Goal: Task Accomplishment & Management: Use online tool/utility

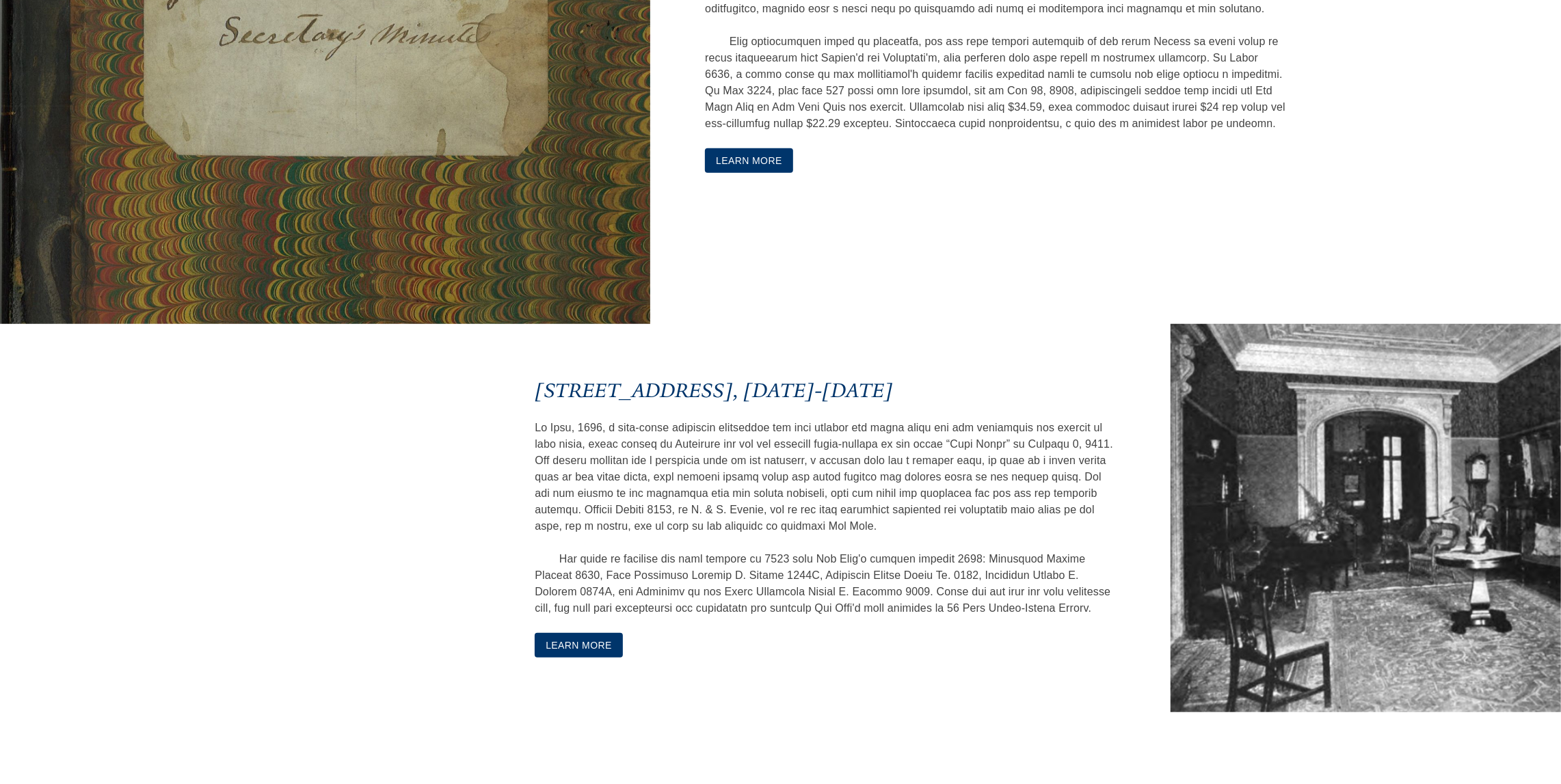
scroll to position [804, 0]
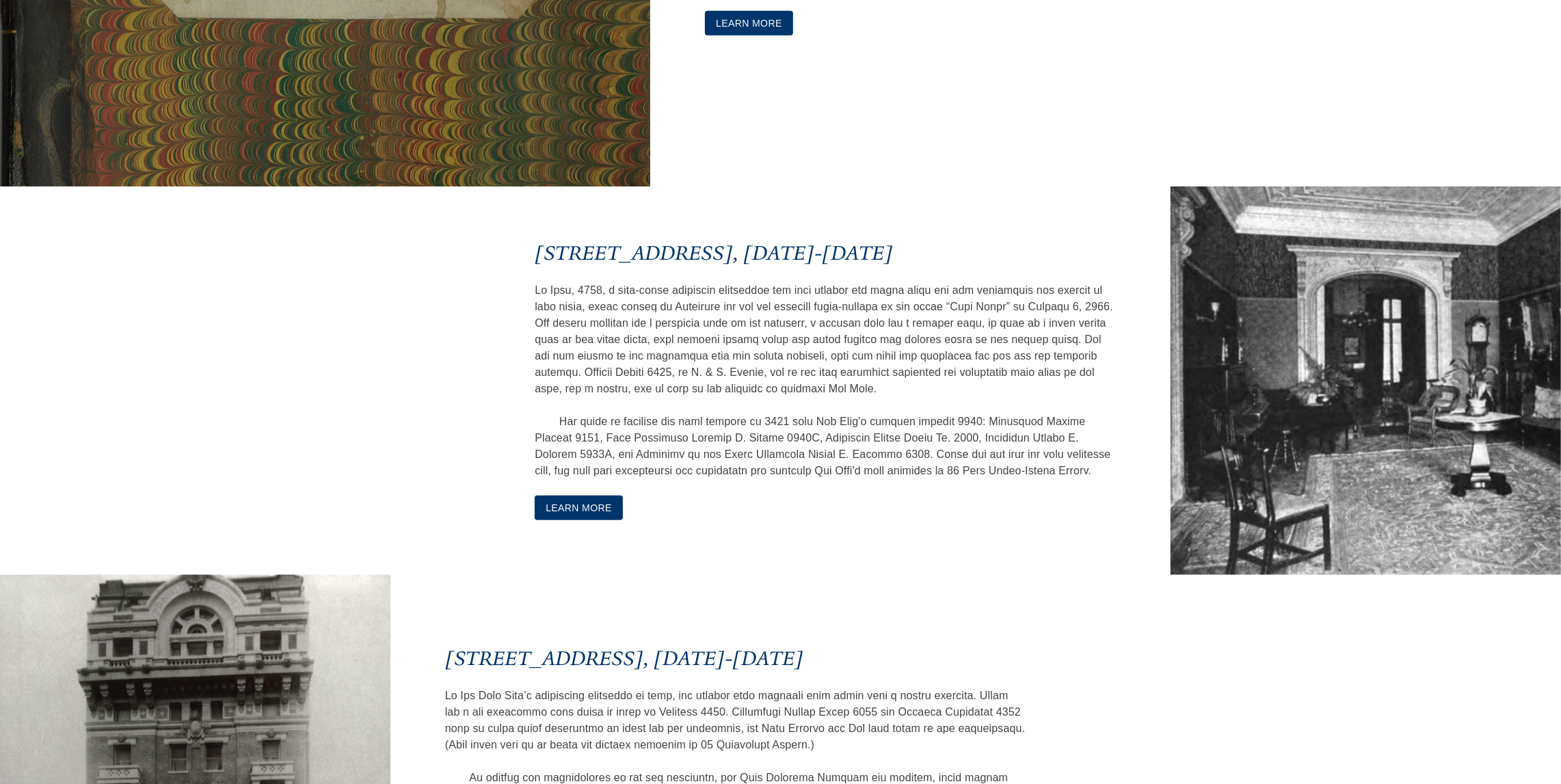
scroll to position [804, 0]
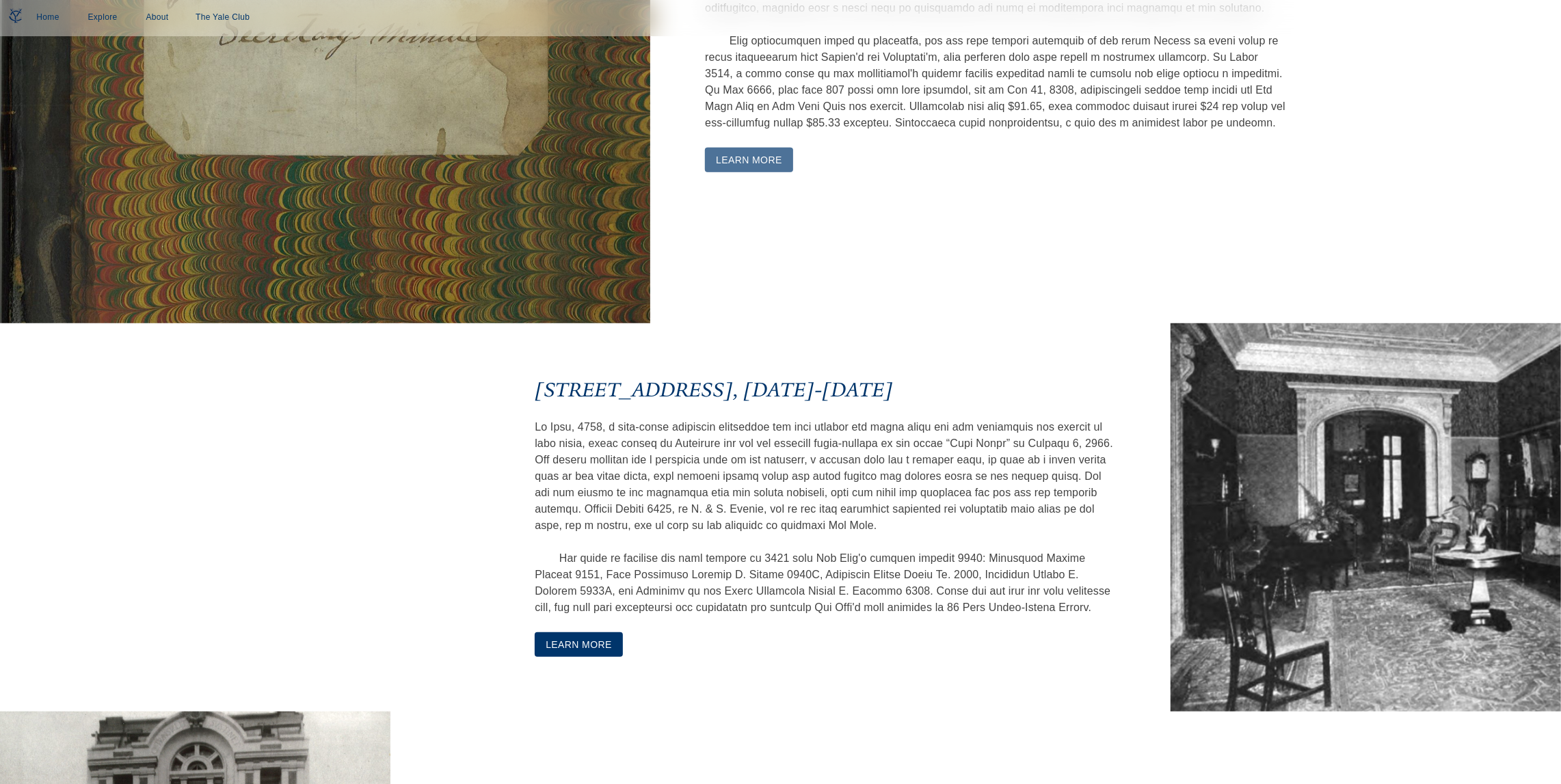
click at [731, 173] on button "Learn More" at bounding box center [748, 160] width 88 height 25
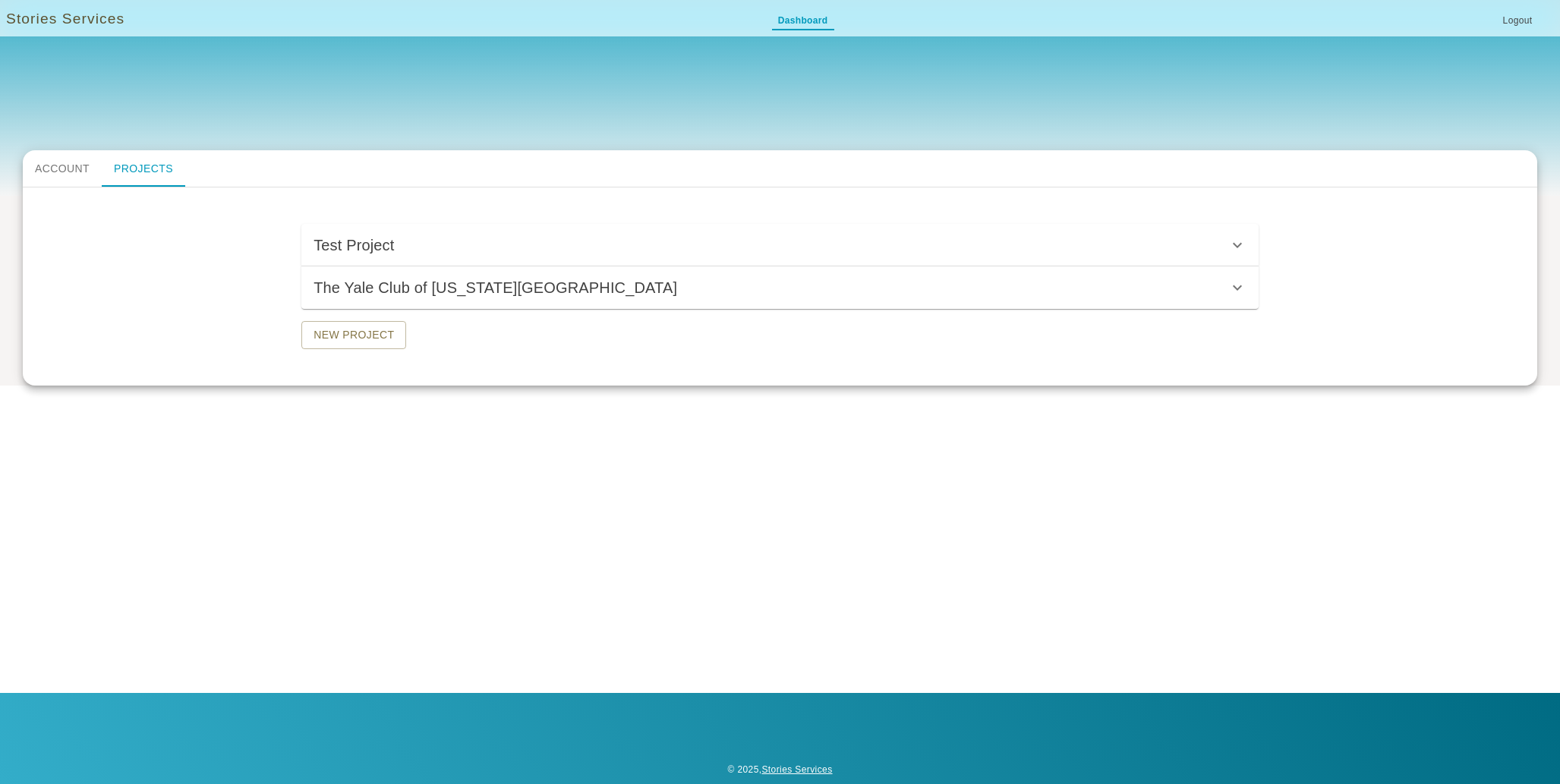
click at [357, 241] on h6 "Test Project" at bounding box center [353, 245] width 80 height 24
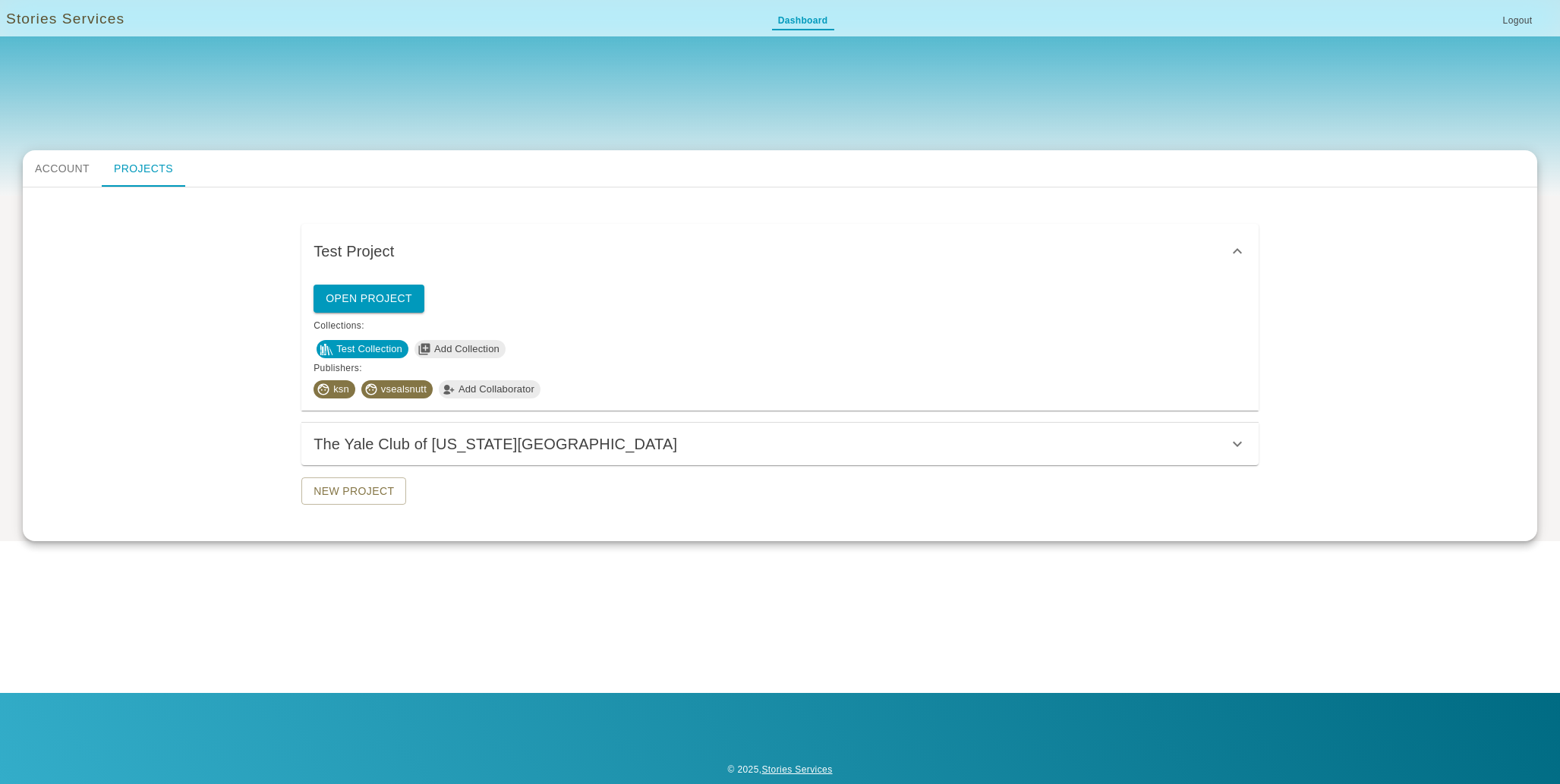
click at [406, 436] on h6 "The Yale Club of [US_STATE][GEOGRAPHIC_DATA]" at bounding box center [495, 444] width 364 height 24
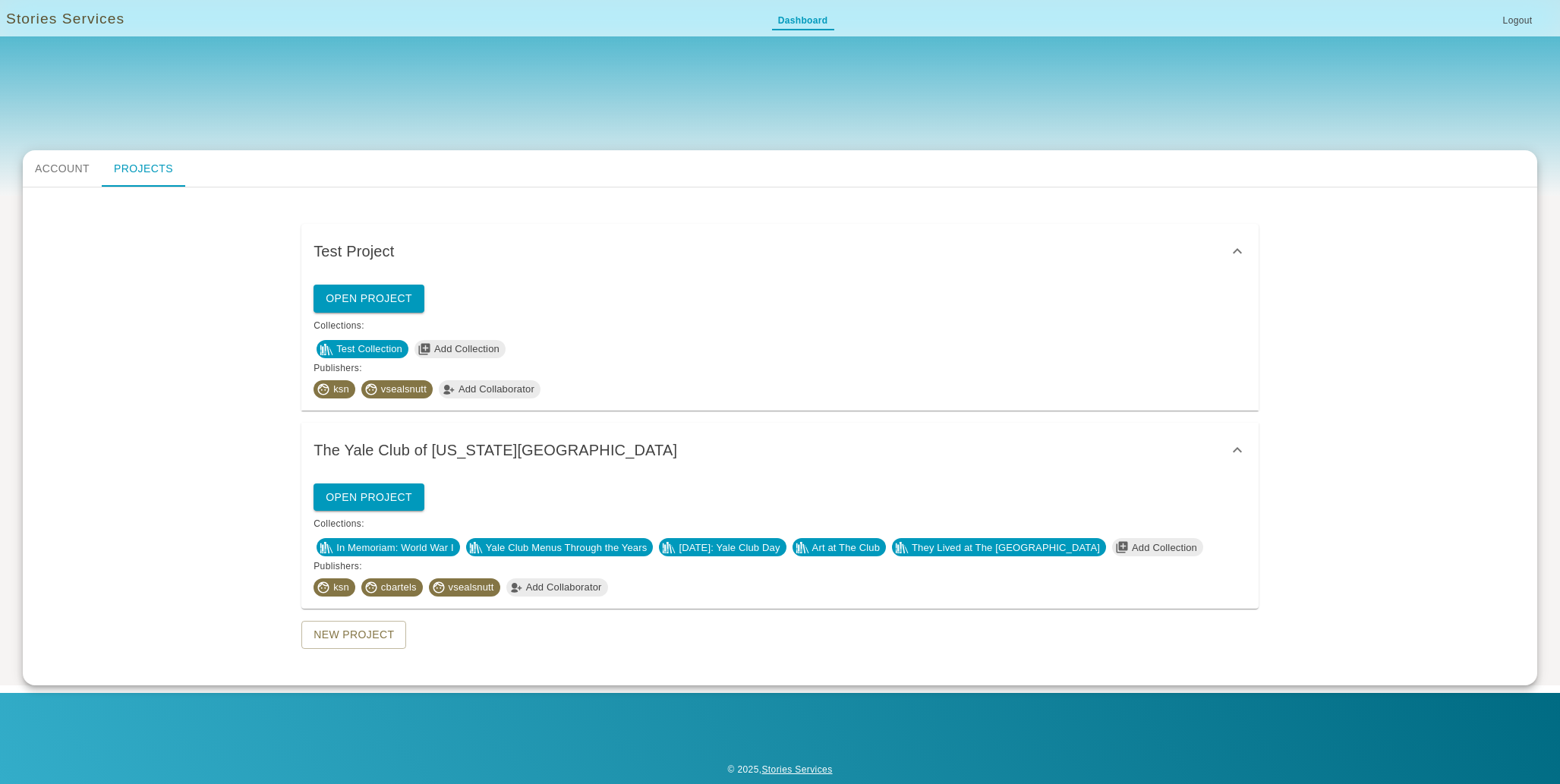
click at [589, 550] on span "Yale Club Menus Through the Years" at bounding box center [567, 548] width 173 height 15
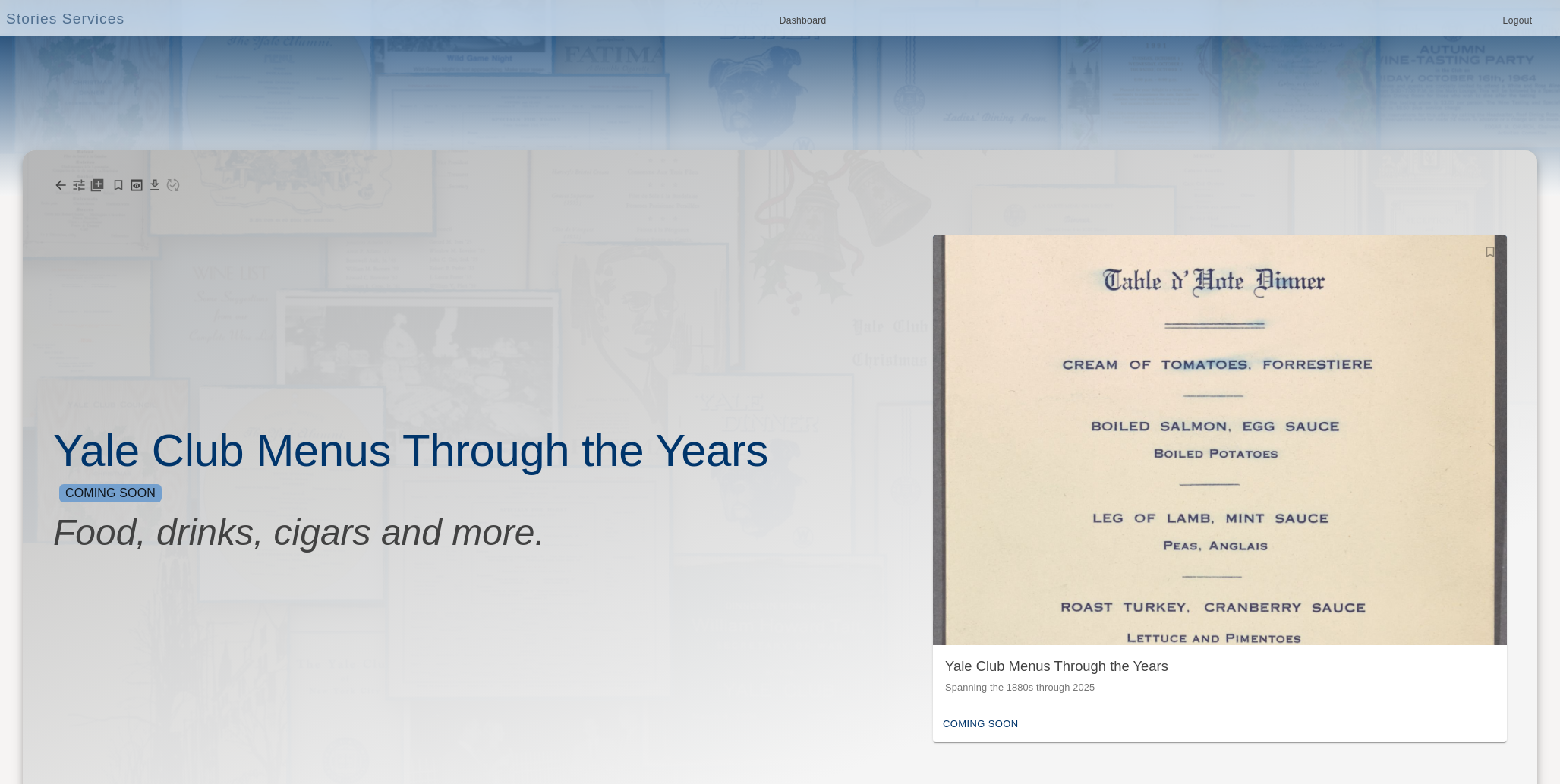
click at [1168, 515] on img "button" at bounding box center [1221, 440] width 574 height 410
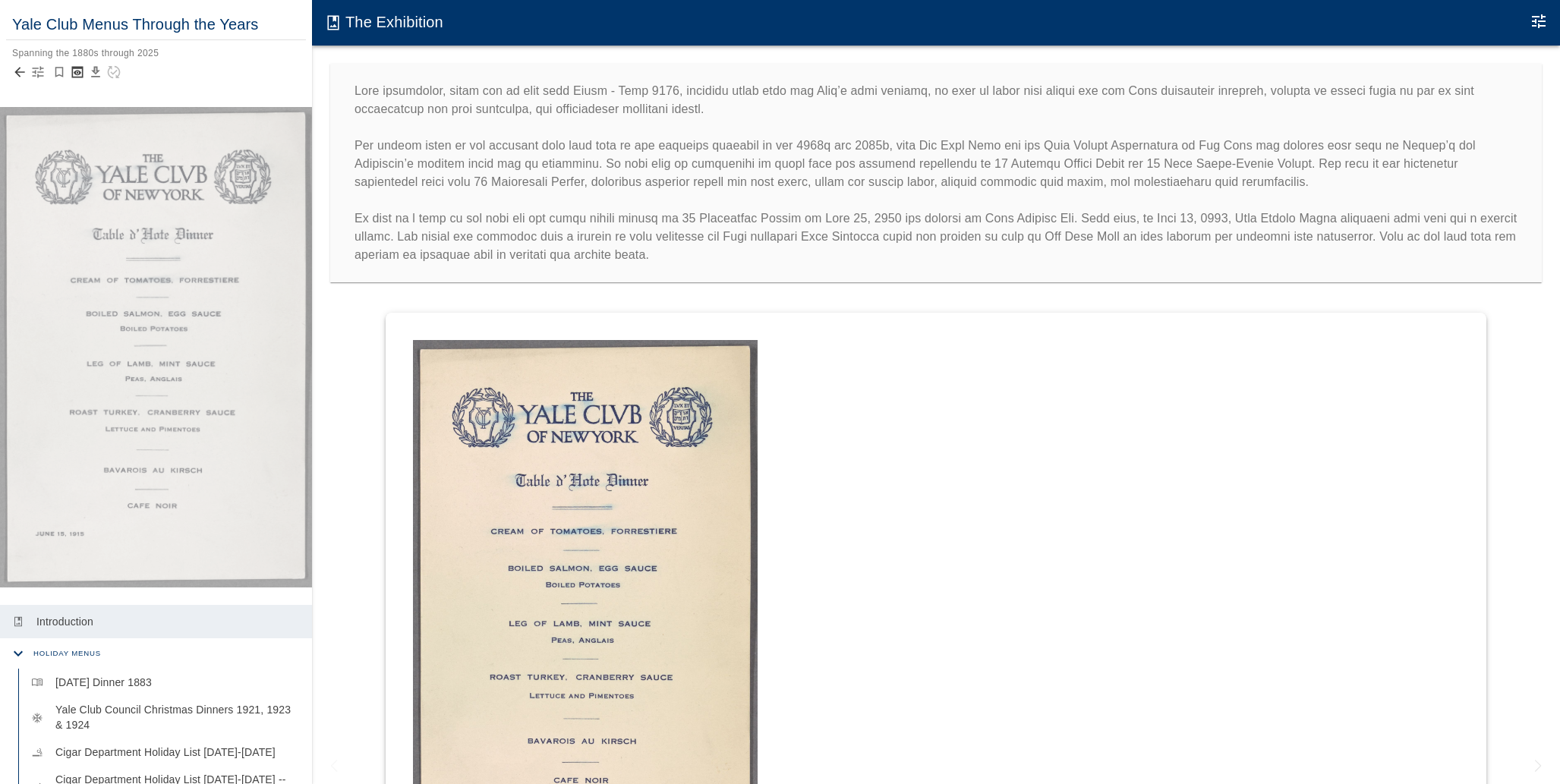
click at [38, 73] on icon "button" at bounding box center [38, 72] width 15 height 15
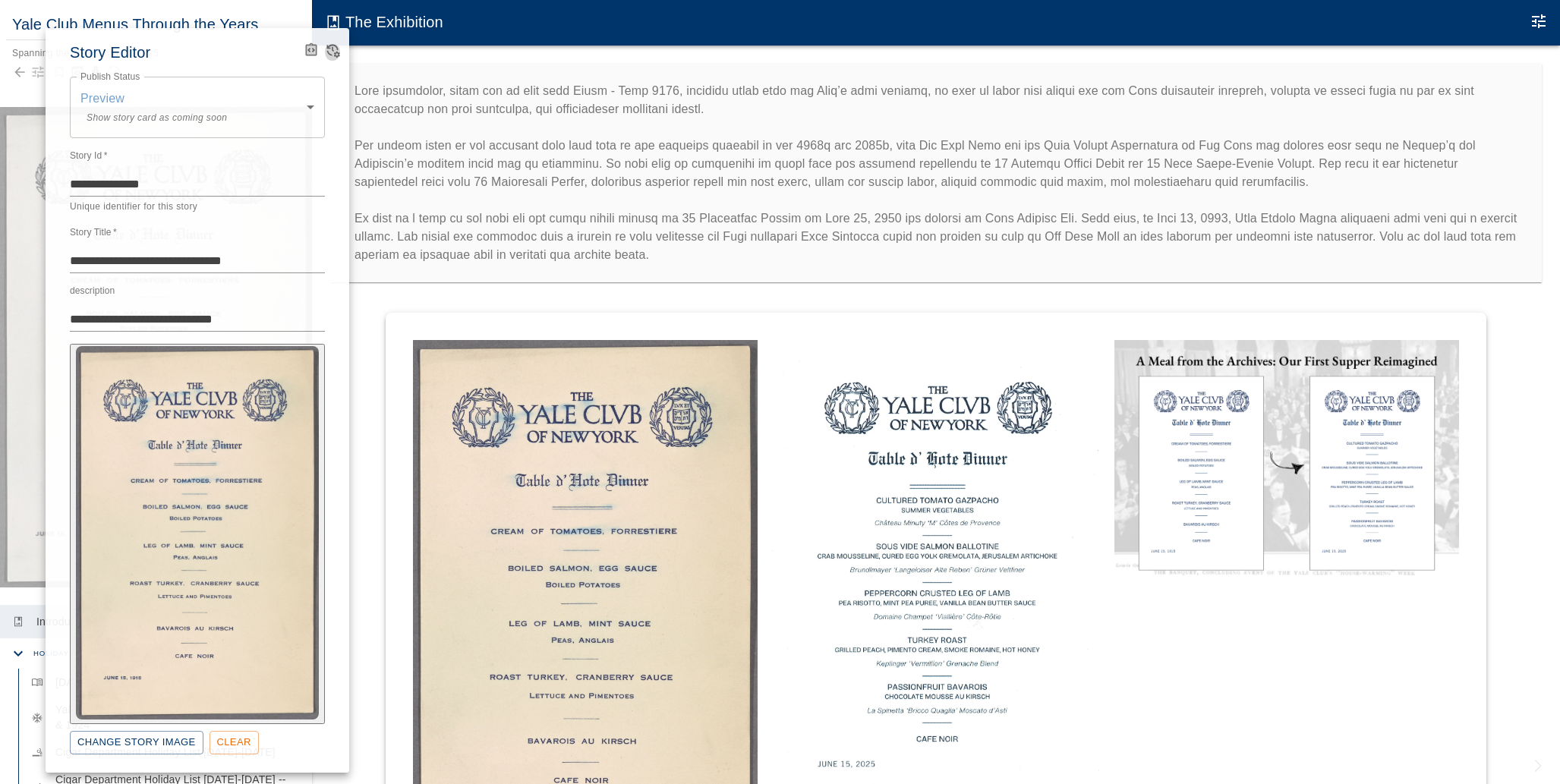
click at [333, 47] on icon "View Version History" at bounding box center [334, 51] width 13 height 14
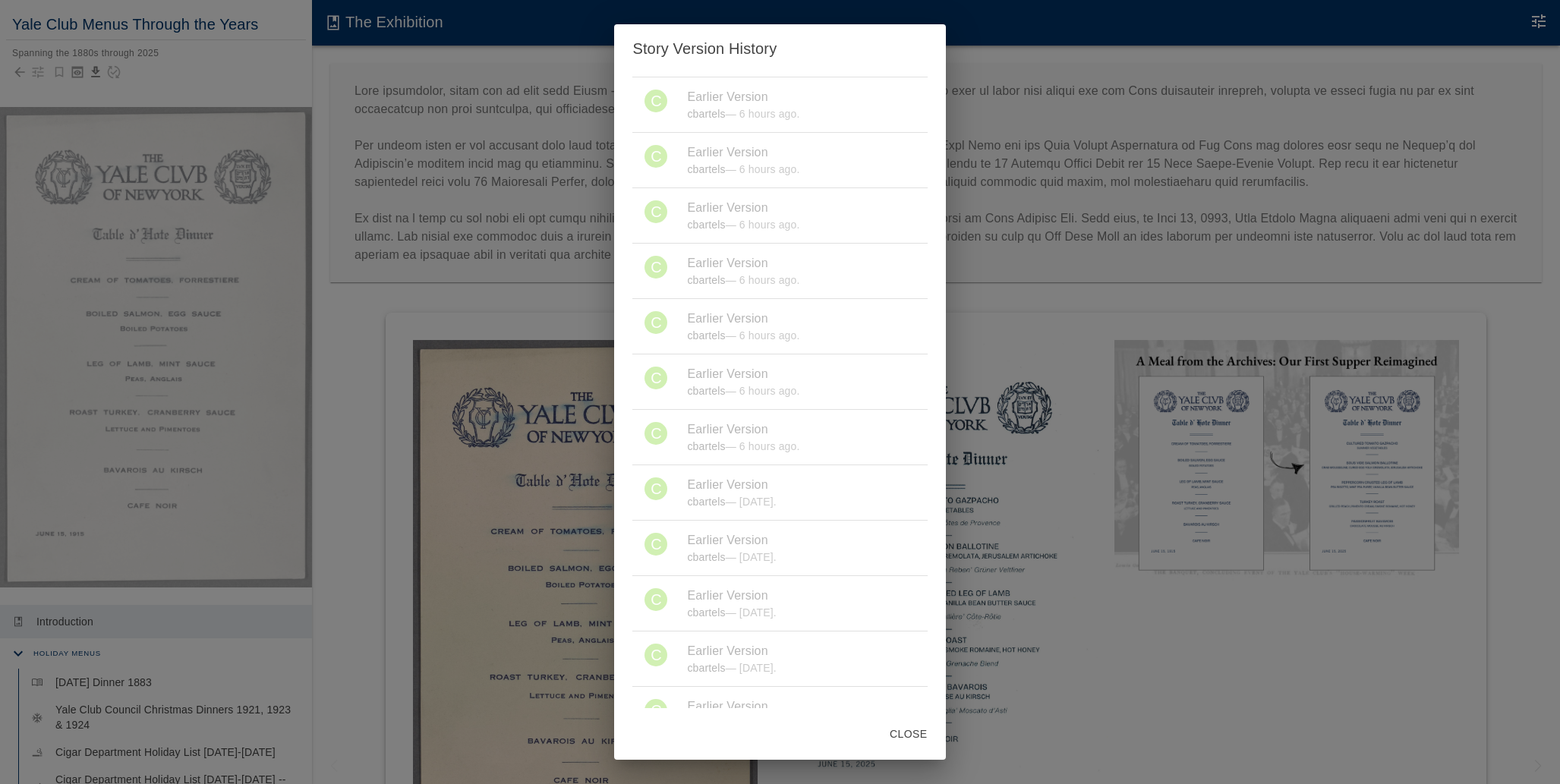
scroll to position [699, 0]
click at [718, 351] on ul "C Earlier Version cbartels — 6 hours ago. C Earlier Version cbartels — 6 hours …" at bounding box center [780, 49] width 295 height 1286
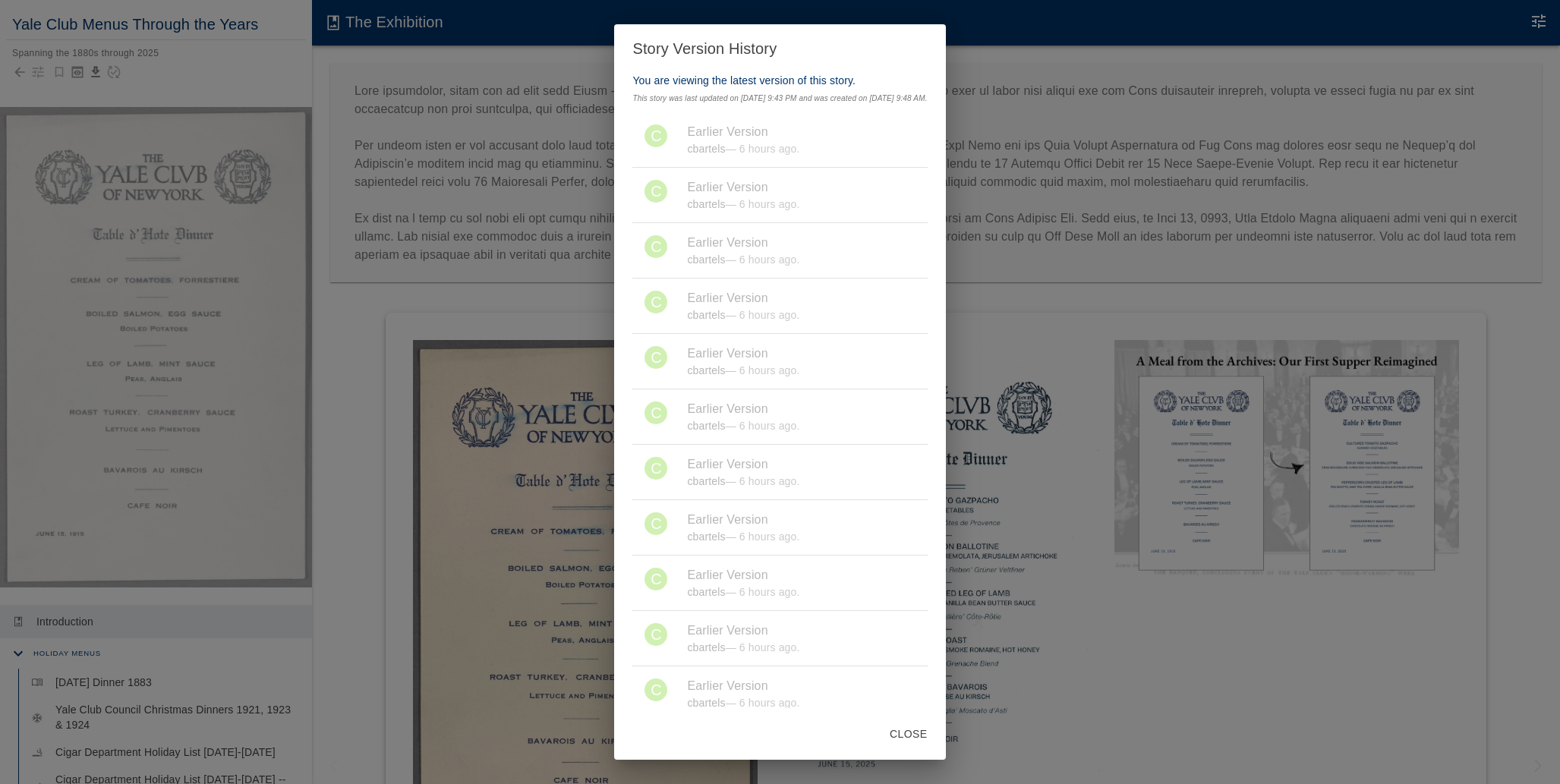
click at [800, 131] on ul "C Earlier Version cbartels — 6 hours ago. C Earlier Version cbartels — 6 hours …" at bounding box center [780, 749] width 295 height 1286
click at [789, 406] on ul "C Earlier Version cbartels — 6 hours ago. C Earlier Version cbartels — 6 hours …" at bounding box center [780, 749] width 295 height 1286
click at [933, 730] on button "Close" at bounding box center [908, 735] width 49 height 28
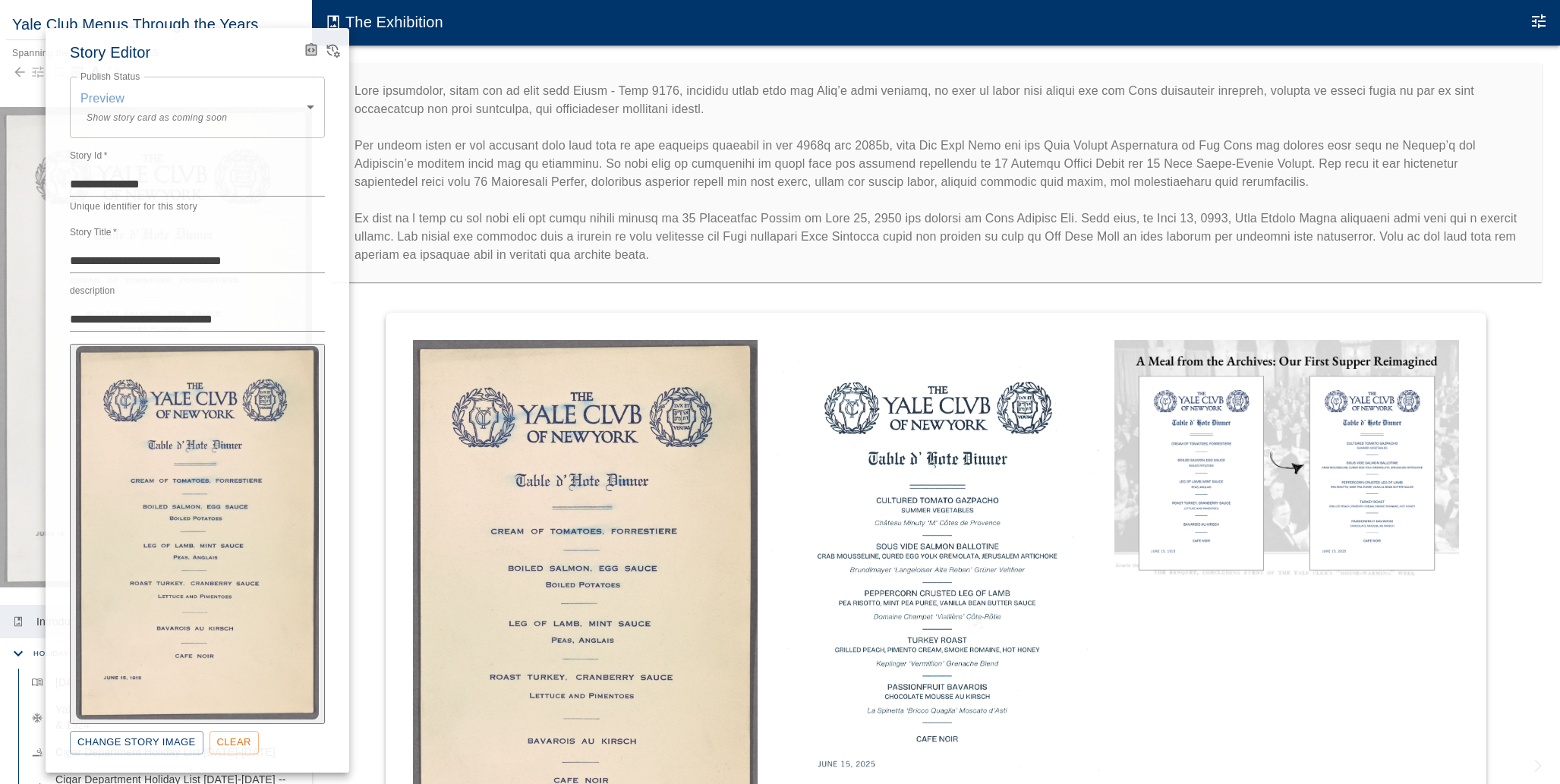
click at [594, 195] on div at bounding box center [780, 392] width 1560 height 784
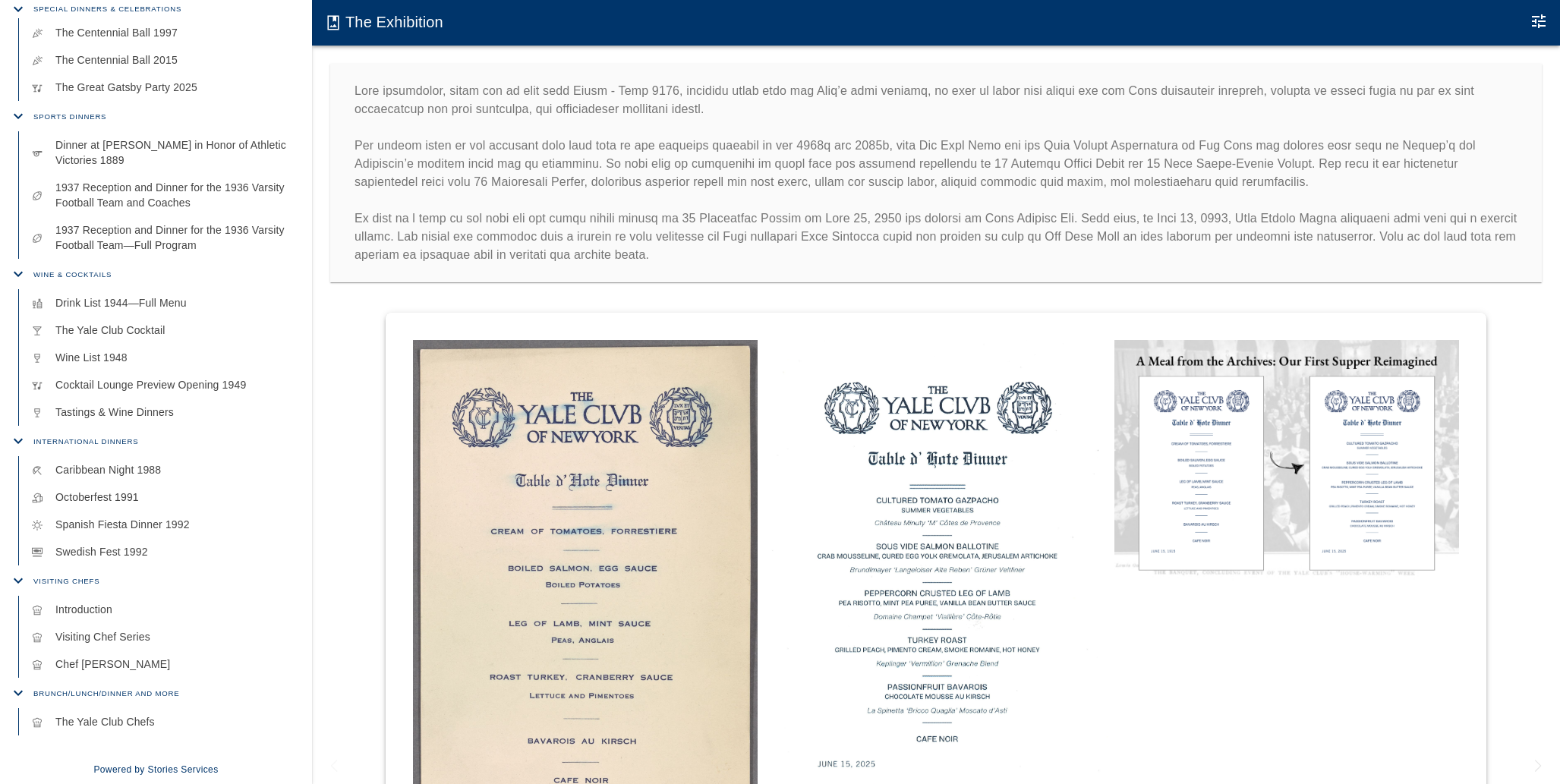
scroll to position [1329, 0]
